Goal: Book appointment/travel/reservation

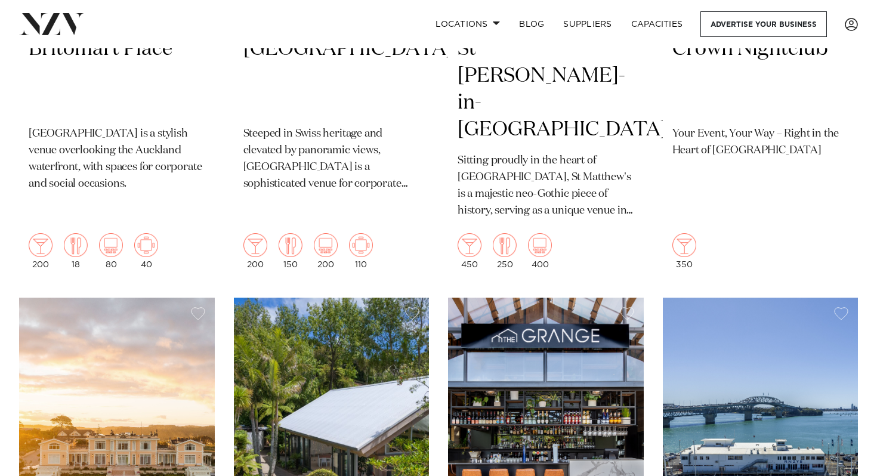
scroll to position [570, 0]
click at [667, 26] on link "Capacities" at bounding box center [657, 24] width 71 height 26
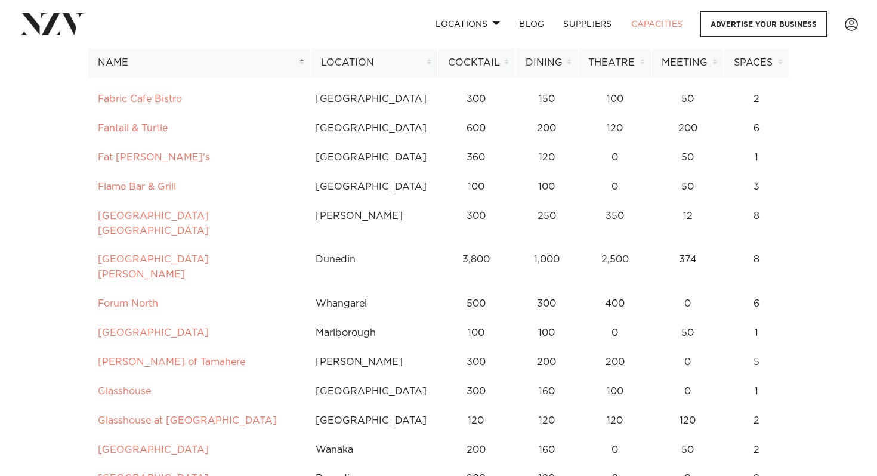
scroll to position [2534, 0]
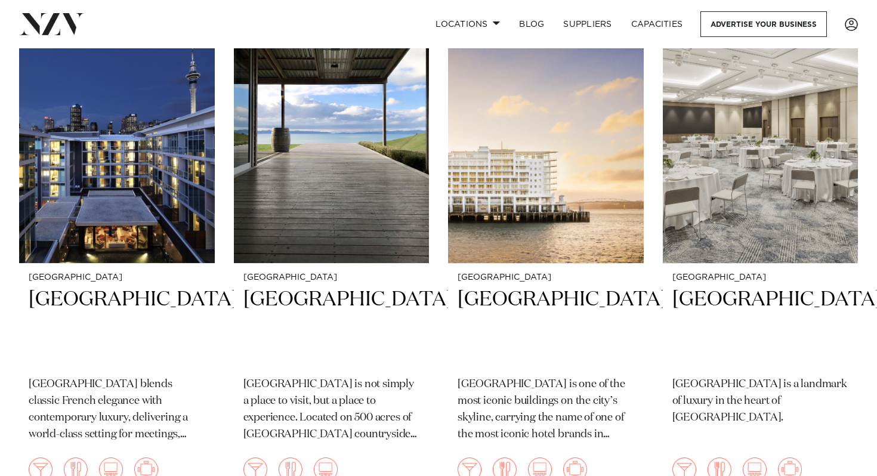
scroll to position [1391, 0]
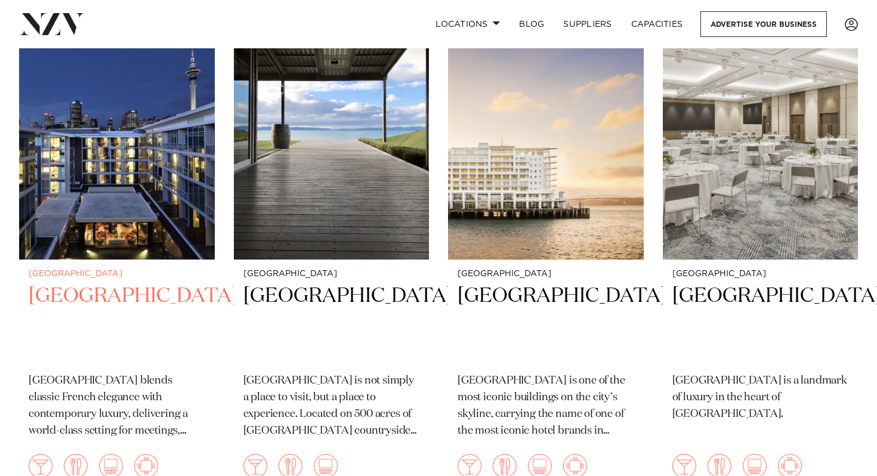
click at [144, 170] on img at bounding box center [117, 129] width 196 height 262
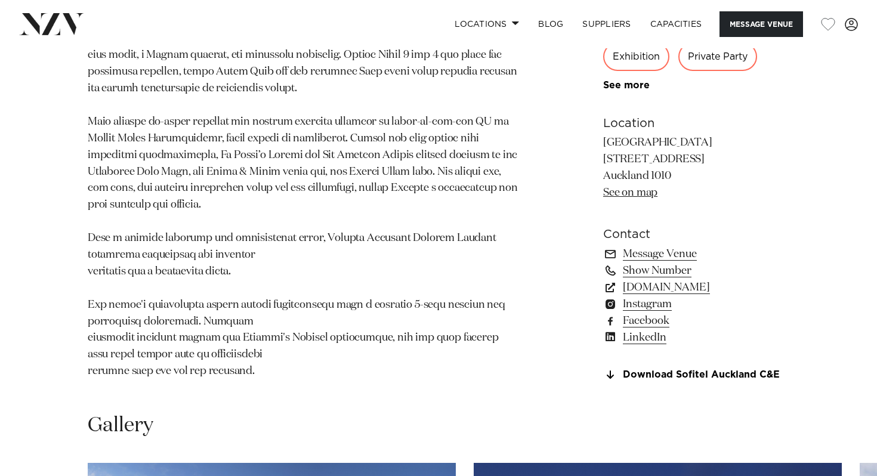
scroll to position [729, 0]
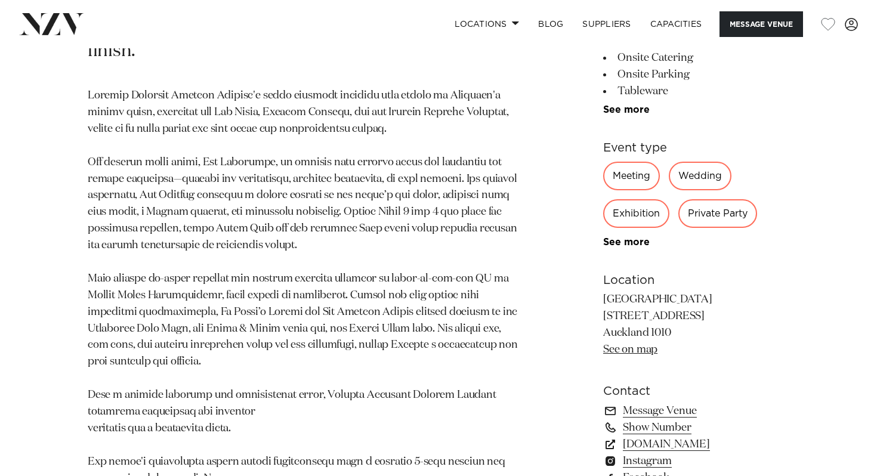
click at [695, 228] on div "Private Party" at bounding box center [718, 213] width 79 height 29
click at [707, 228] on div "Private Party" at bounding box center [718, 213] width 79 height 29
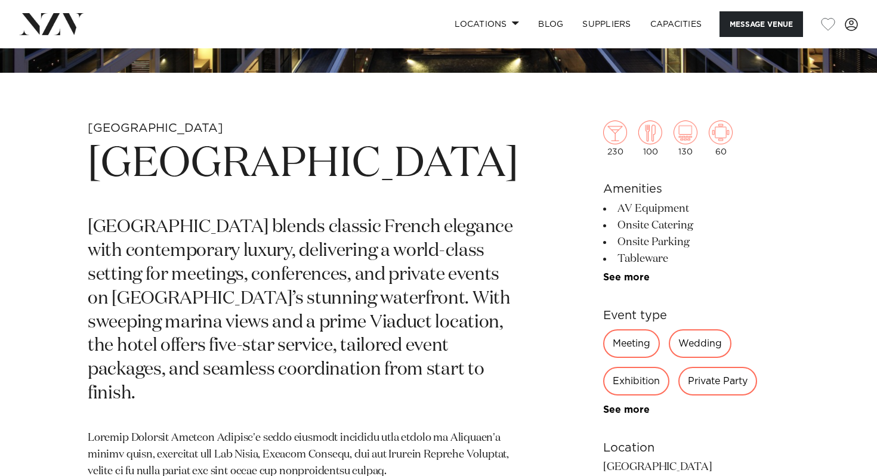
scroll to position [399, 0]
